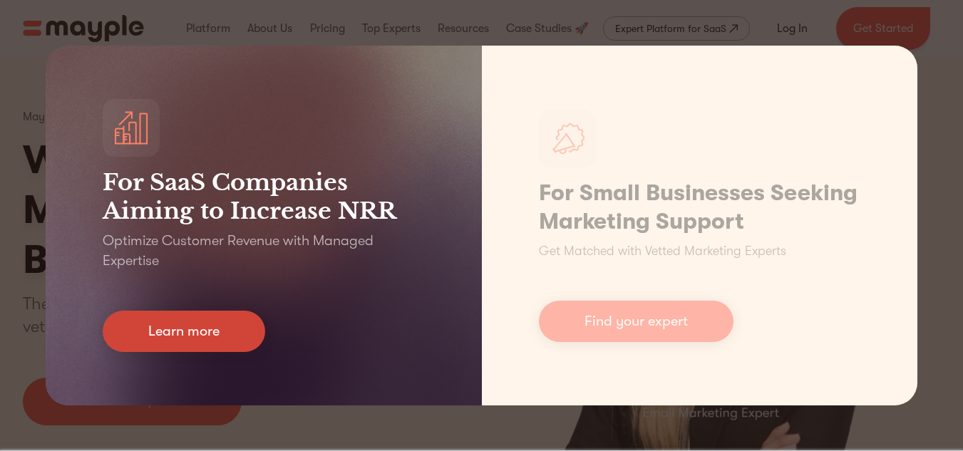
click at [232, 329] on link "Learn more" at bounding box center [184, 331] width 162 height 41
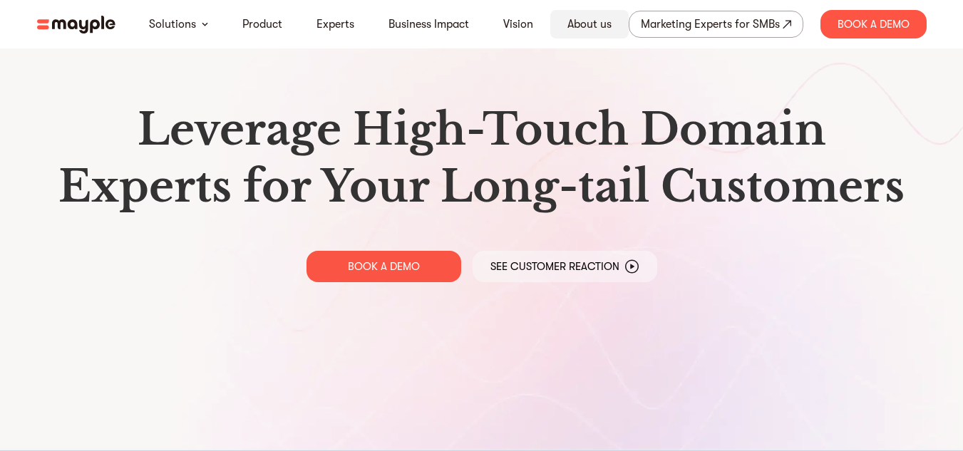
click at [578, 26] on link "About us" at bounding box center [589, 24] width 44 height 17
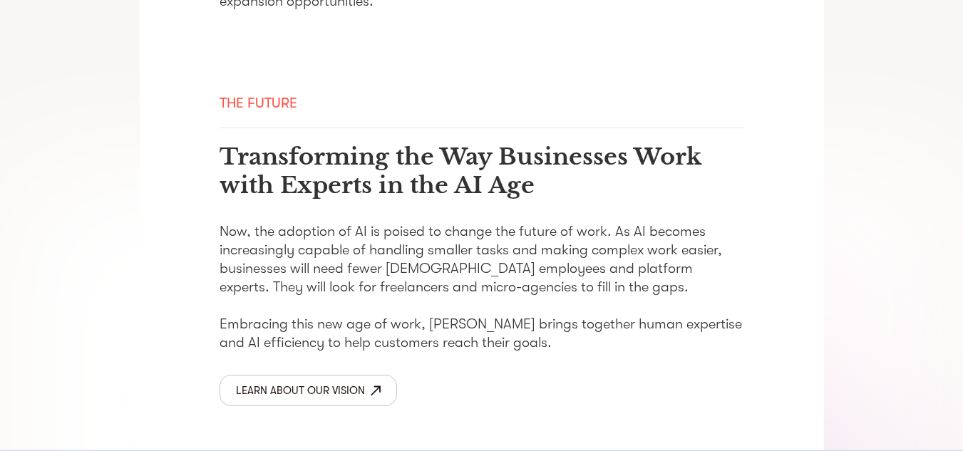
scroll to position [2272, 0]
